Goal: Transaction & Acquisition: Purchase product/service

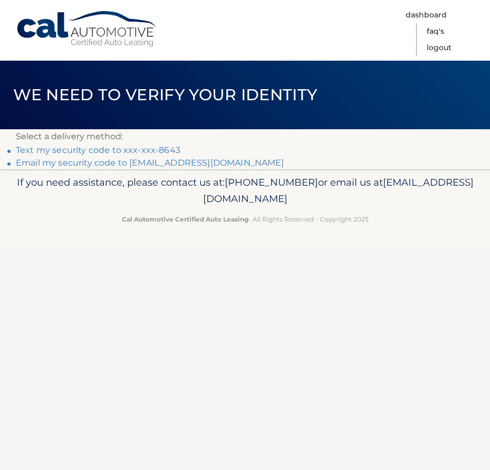
click at [115, 150] on link "Text my security code to xxx-xxx-8643" at bounding box center [98, 150] width 165 height 10
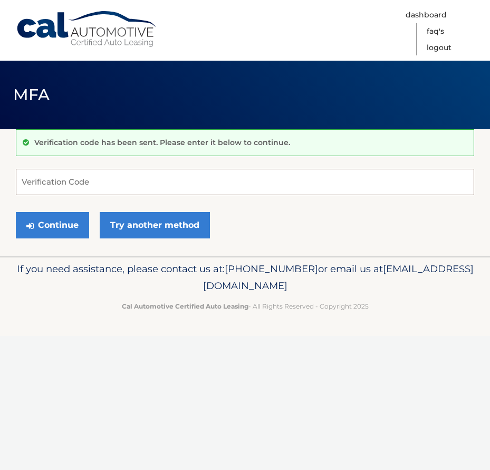
click at [53, 182] on input "Verification Code" at bounding box center [245, 182] width 459 height 26
type input "794809"
click at [55, 225] on button "Continue" at bounding box center [52, 225] width 73 height 26
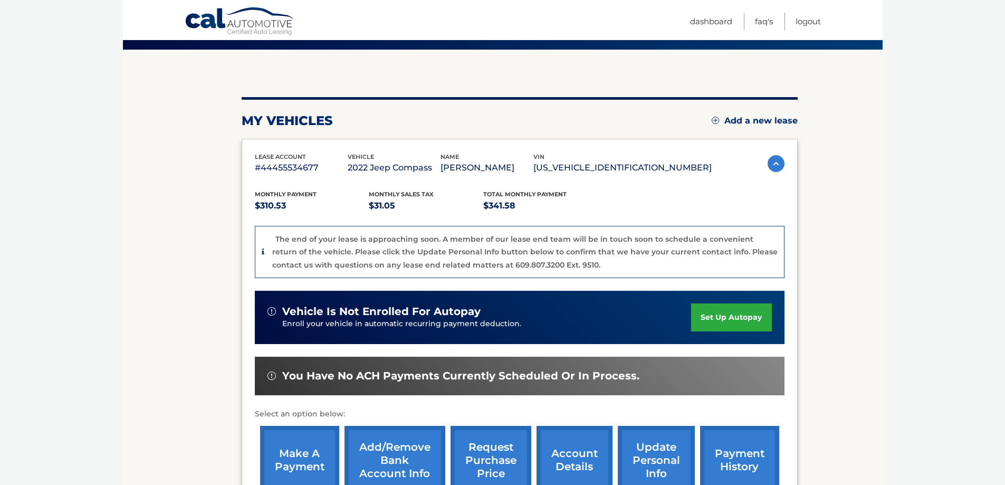
scroll to position [106, 0]
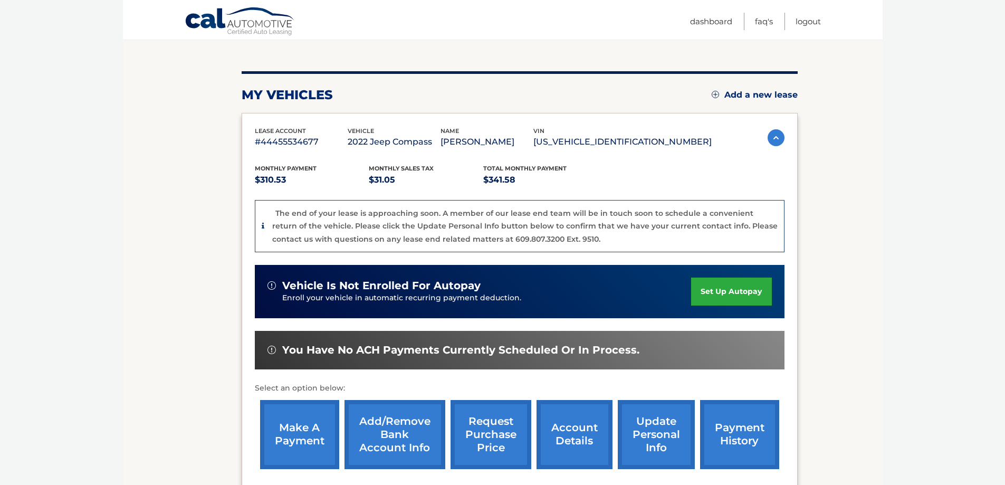
click at [306, 431] on link "make a payment" at bounding box center [299, 434] width 79 height 69
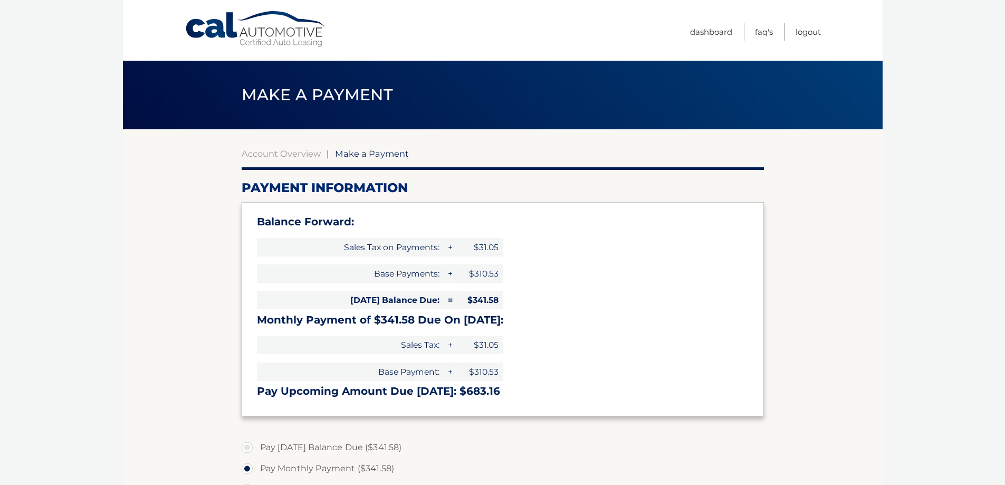
select select "MjRjMTA3MDItNmZkZi00YTk1LTlkMzktMjFkOTg4ODU2Y2Yx"
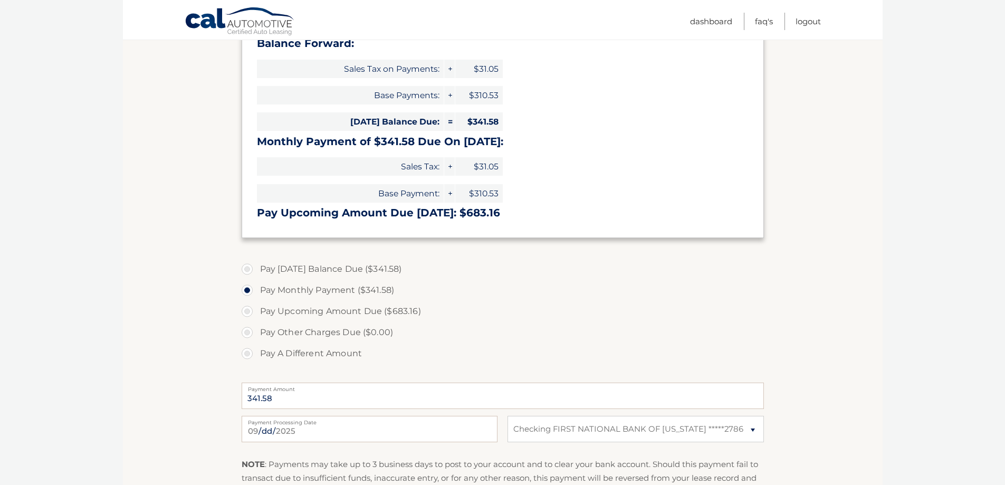
scroll to position [211, 0]
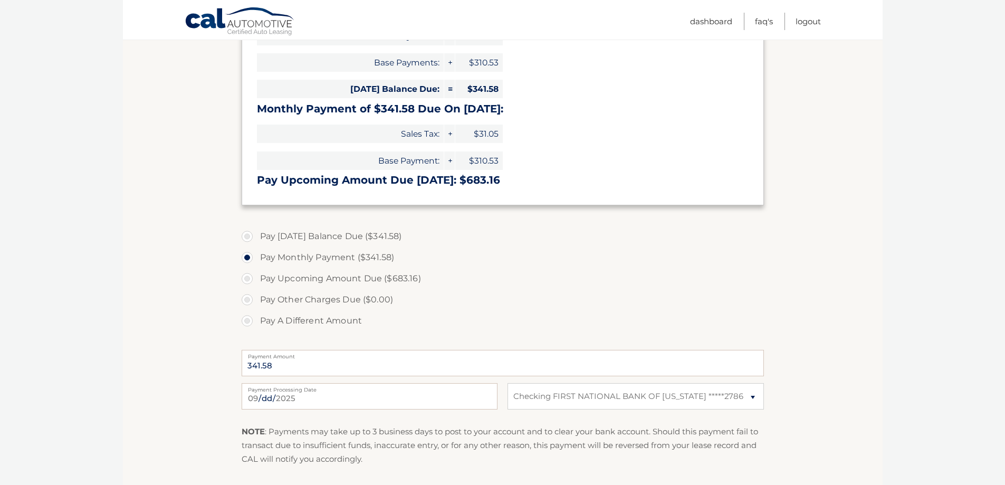
click at [247, 235] on label "Pay Today's Balance Due ($341.58)" at bounding box center [503, 236] width 522 height 21
click at [247, 235] on input "Pay Today's Balance Due ($341.58)" at bounding box center [251, 234] width 11 height 17
radio input "true"
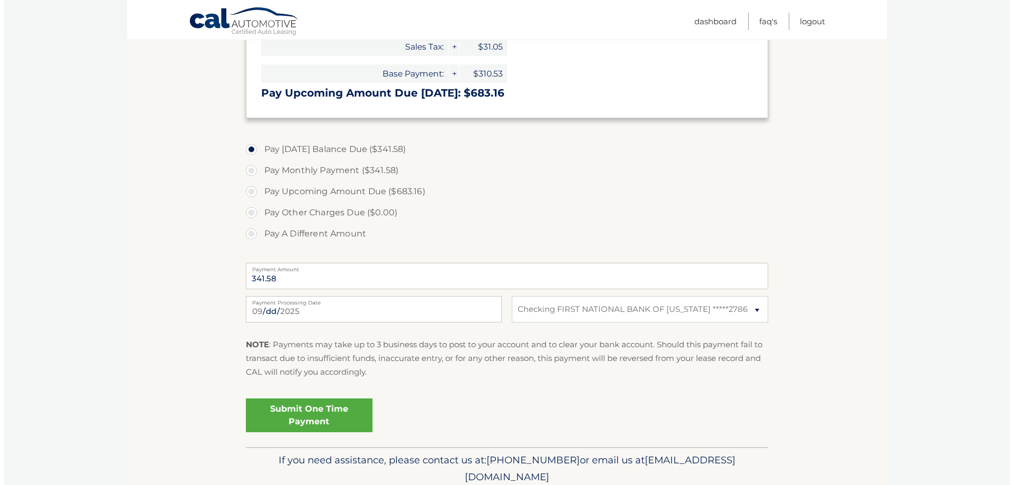
scroll to position [317, 0]
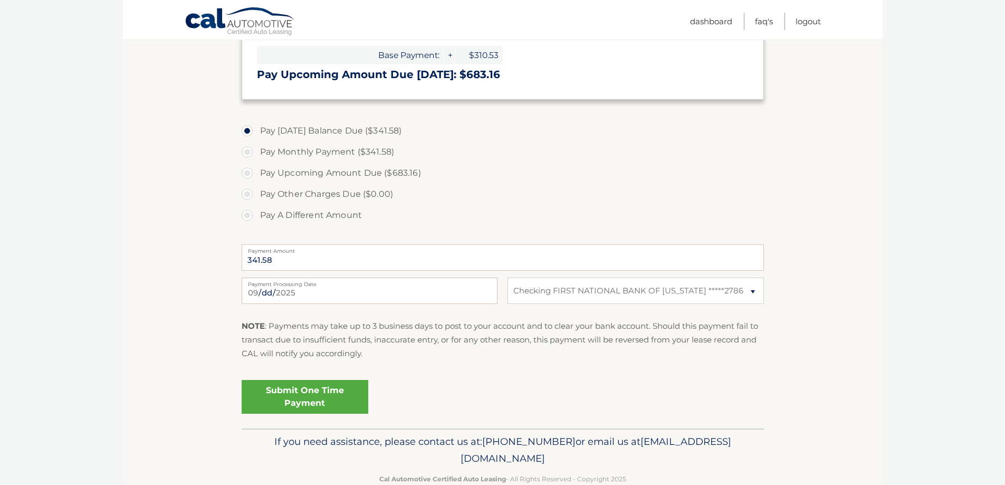
click at [308, 393] on link "Submit One Time Payment" at bounding box center [305, 397] width 127 height 34
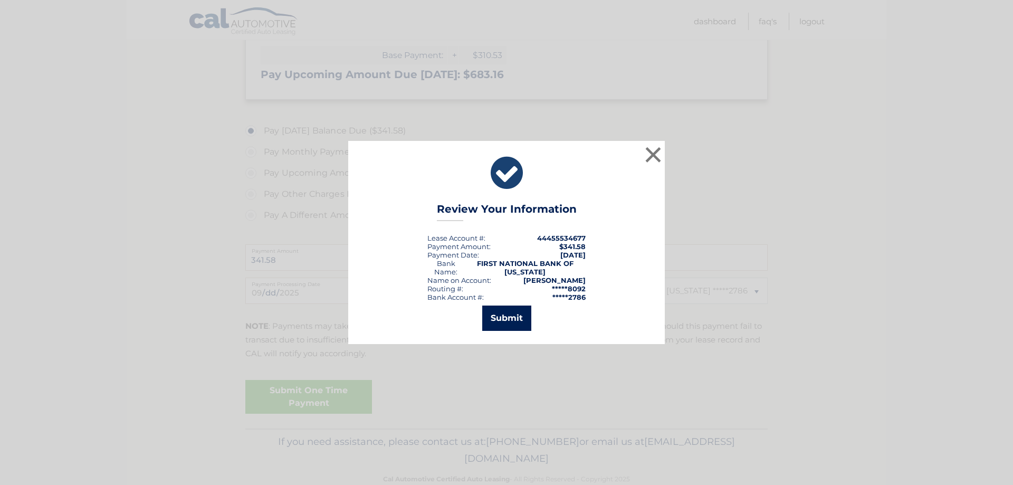
click at [499, 316] on button "Submit" at bounding box center [506, 318] width 49 height 25
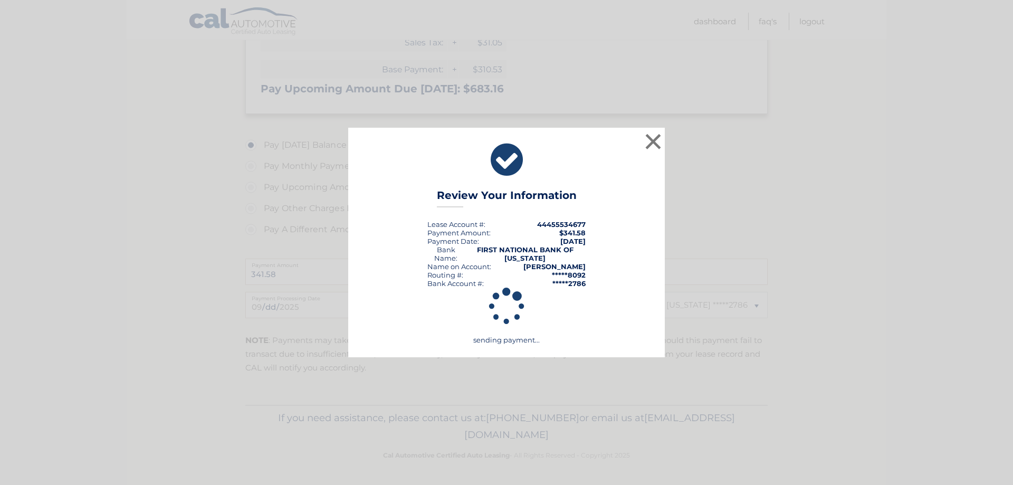
scroll to position [302, 0]
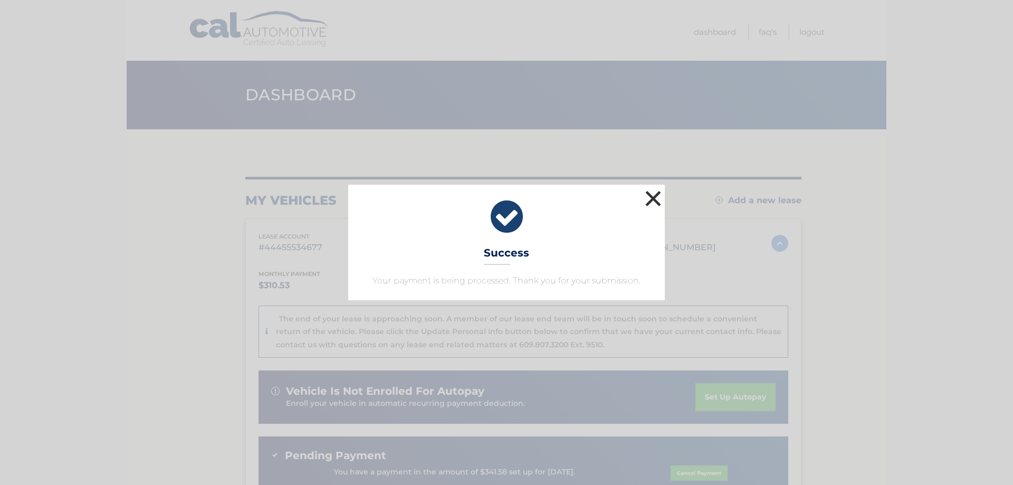
click at [657, 201] on button "×" at bounding box center [653, 198] width 21 height 21
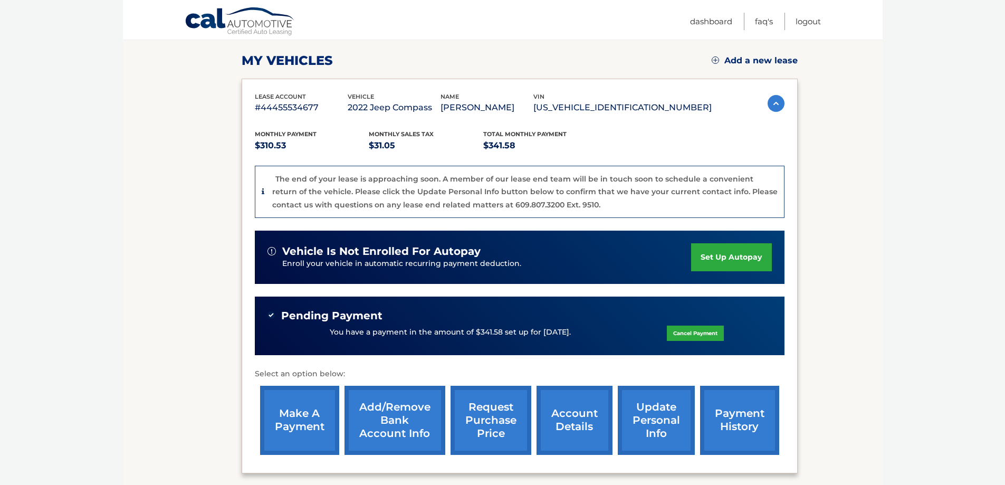
scroll to position [158, 0]
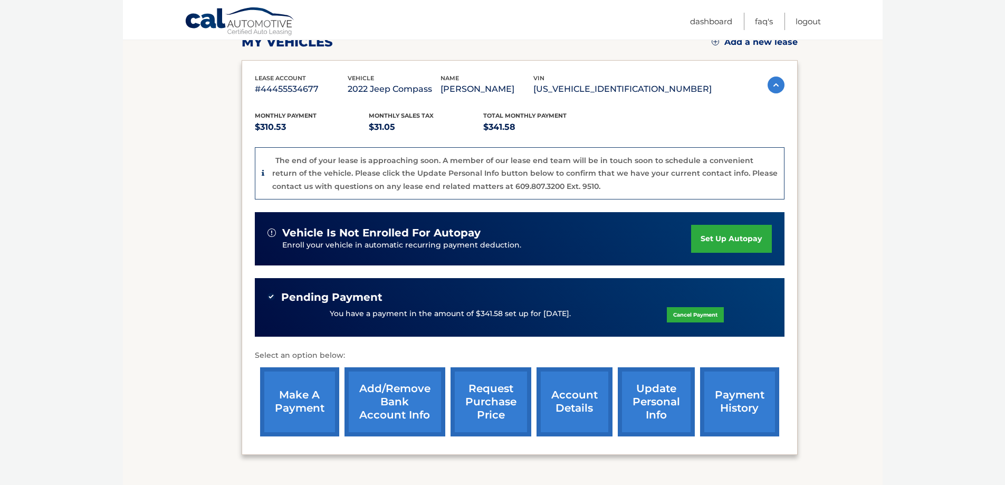
click at [659, 403] on link "update personal info" at bounding box center [656, 401] width 77 height 69
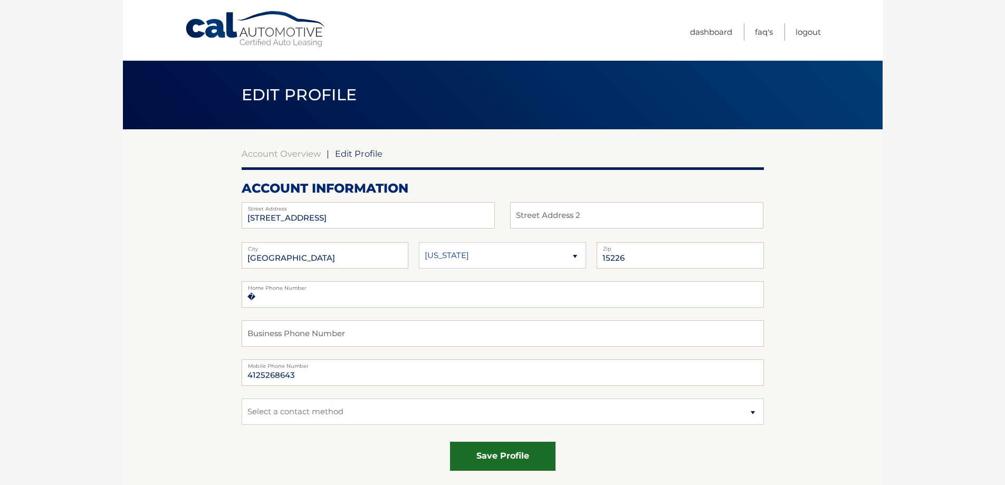
click at [503, 461] on button "save profile" at bounding box center [503, 456] width 106 height 29
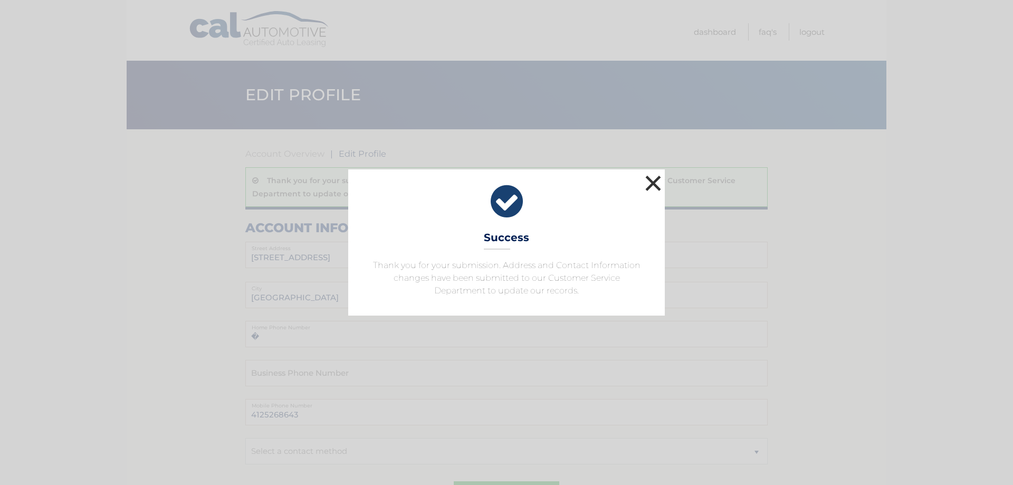
click at [654, 182] on button "×" at bounding box center [653, 183] width 21 height 21
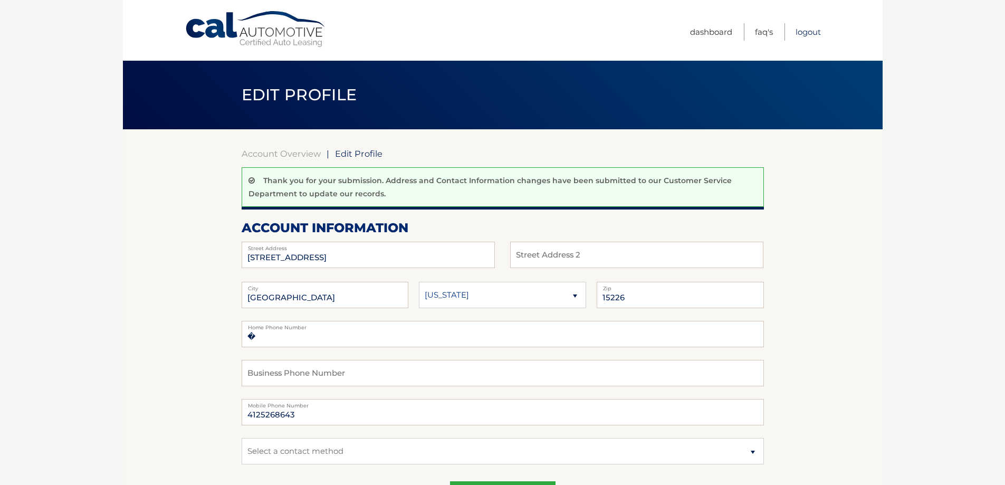
click at [808, 33] on link "Logout" at bounding box center [808, 31] width 25 height 17
